Goal: Answer question/provide support

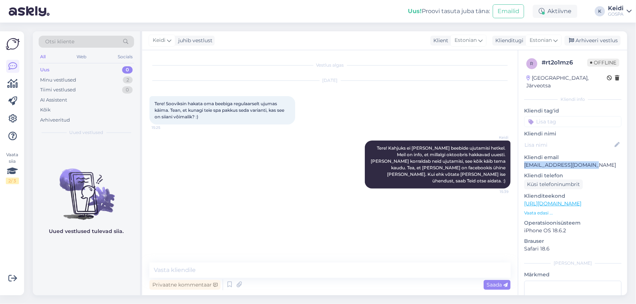
drag, startPoint x: 524, startPoint y: 156, endPoint x: 593, endPoint y: 160, distance: 69.8
click at [593, 160] on div "r # rt2o1mz6 Offline [GEOGRAPHIC_DATA], Järveotsa Kliendi info Kliendi tag'id K…" at bounding box center [572, 203] width 109 height 307
copy p "[EMAIL_ADDRESS][DOMAIN_NAME]"
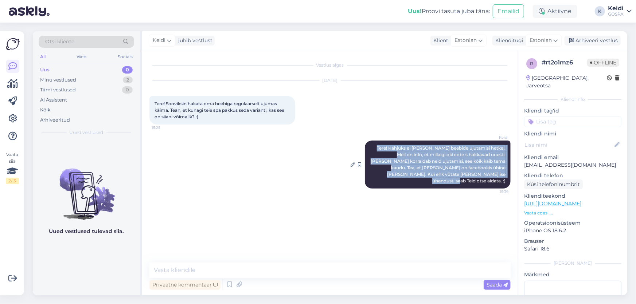
drag, startPoint x: 372, startPoint y: 146, endPoint x: 508, endPoint y: 176, distance: 140.0
click at [508, 176] on div "Keidi Tere! Kahjuks ei [PERSON_NAME] beebide ujutamisi hetkel. Meil on info, et…" at bounding box center [438, 165] width 146 height 48
copy span "Tere! Kahjuks ei [PERSON_NAME] beebide ujutamisi hetkel. Meil on info, et milla…"
click at [444, 136] on div "Keidi Tere! Kahjuks ei [PERSON_NAME] beebide ujutamisi hetkel. Meil on info, et…" at bounding box center [329, 165] width 361 height 64
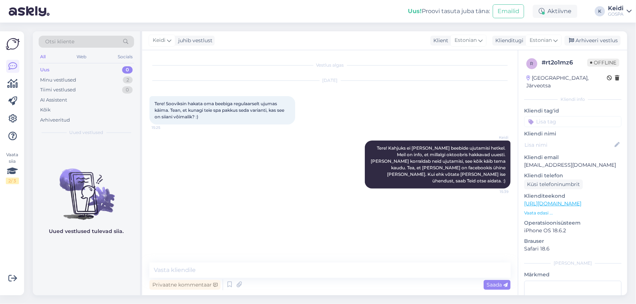
drag, startPoint x: 314, startPoint y: 92, endPoint x: 436, endPoint y: 107, distance: 123.8
click at [321, 92] on div "[DATE] Tere! Sooviksin hakata oma beebiga regulaarselt ujumas käima. Tean, et k…" at bounding box center [329, 103] width 361 height 60
drag, startPoint x: 526, startPoint y: 155, endPoint x: 591, endPoint y: 160, distance: 65.8
click at [591, 162] on p "[EMAIL_ADDRESS][DOMAIN_NAME]" at bounding box center [572, 166] width 97 height 8
copy p "[EMAIL_ADDRESS][DOMAIN_NAME]"
